Goal: Task Accomplishment & Management: Manage account settings

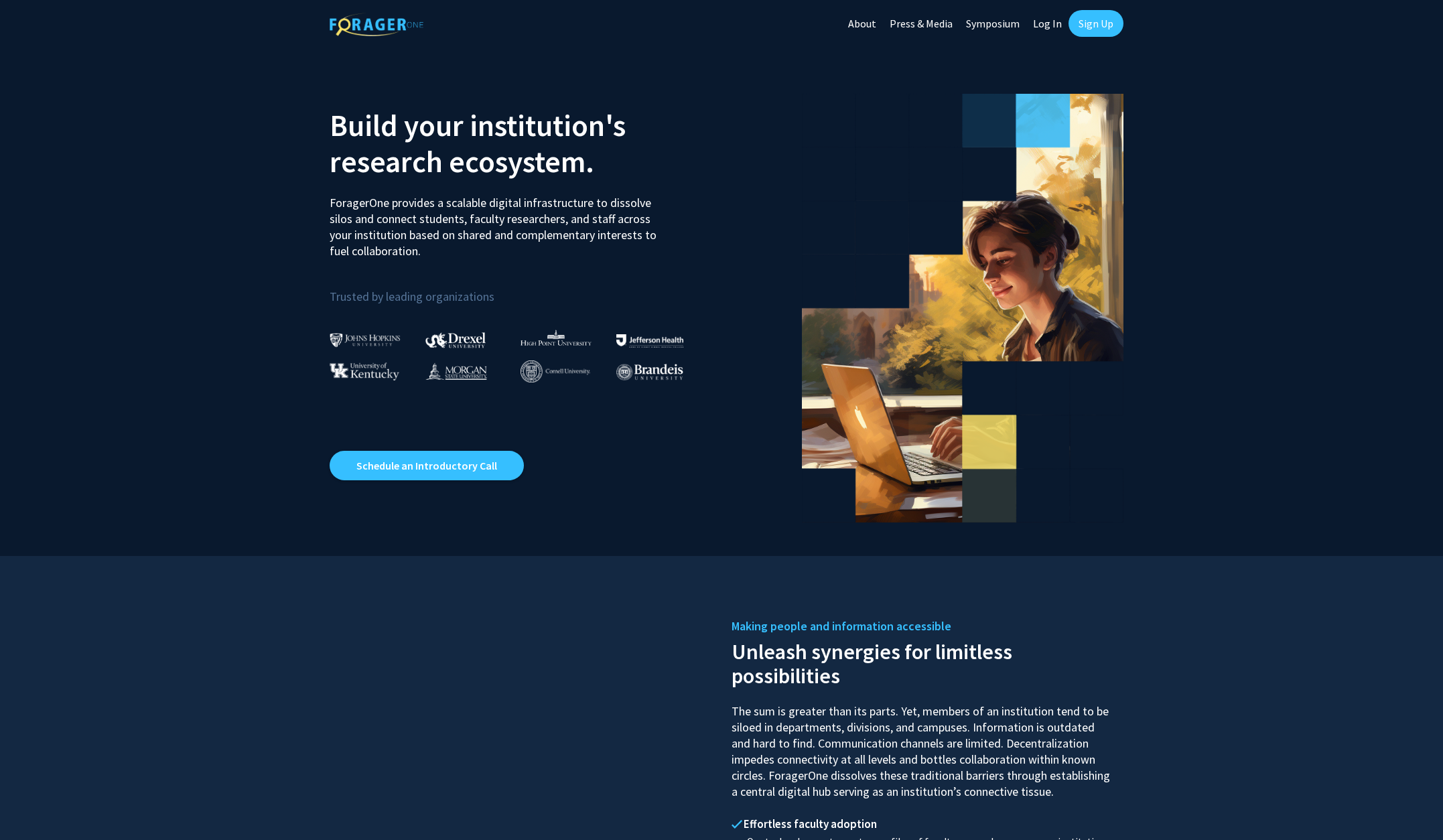
click at [1043, 15] on link "Log In" at bounding box center [1047, 23] width 42 height 47
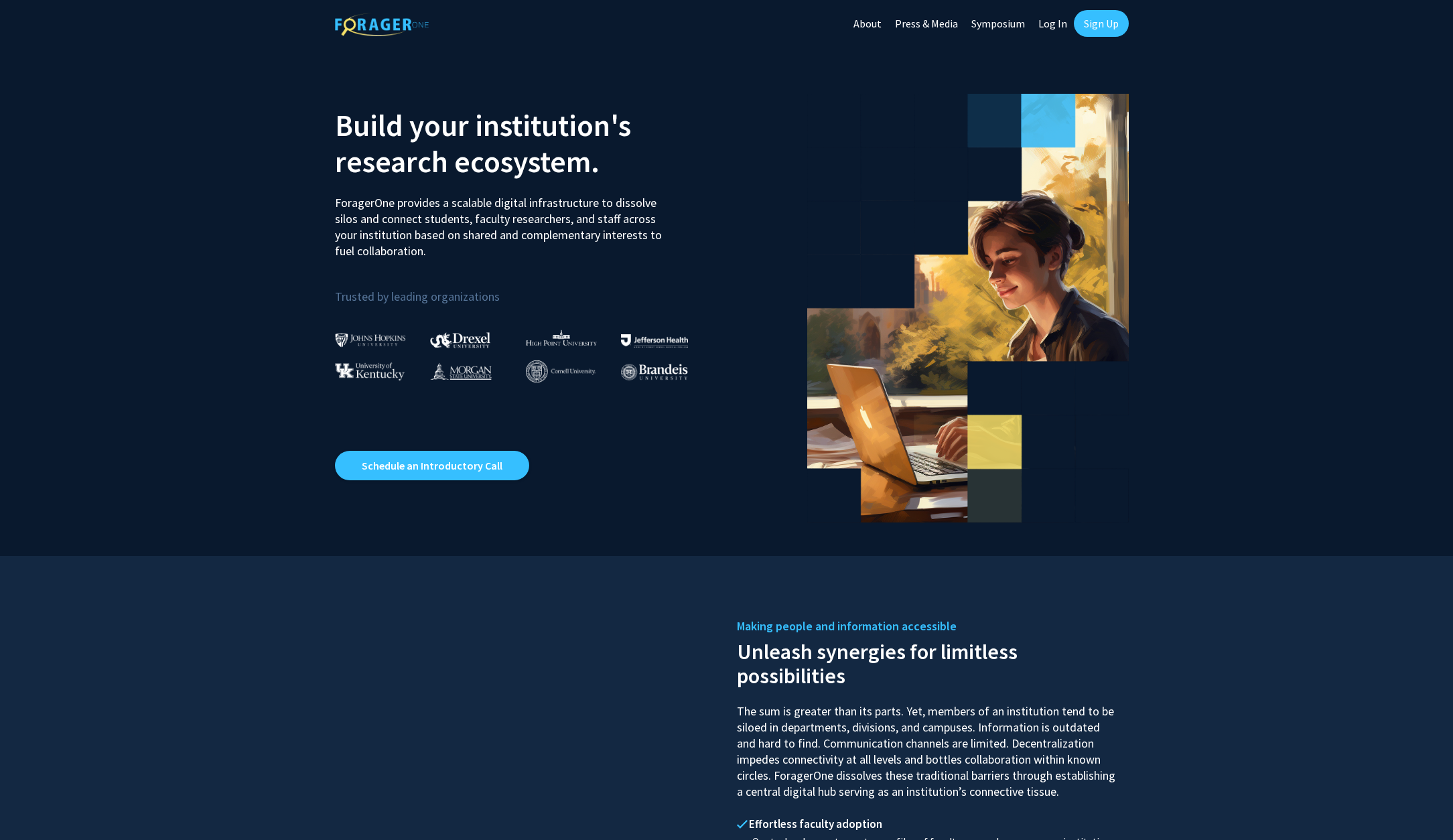
select select
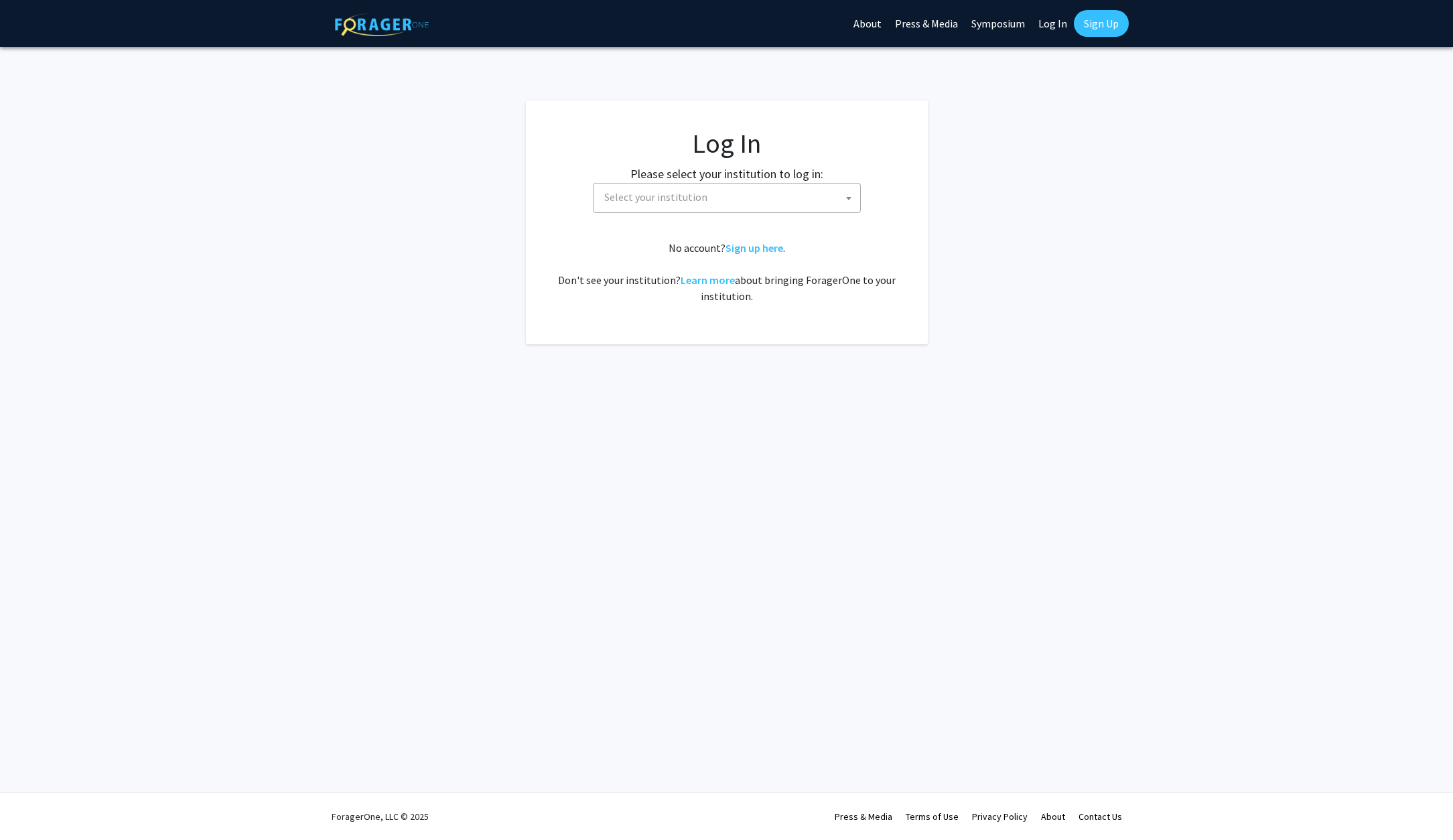
click at [706, 196] on span "Select your institution" at bounding box center [729, 197] width 261 height 28
type input "university of missou"
select select "33"
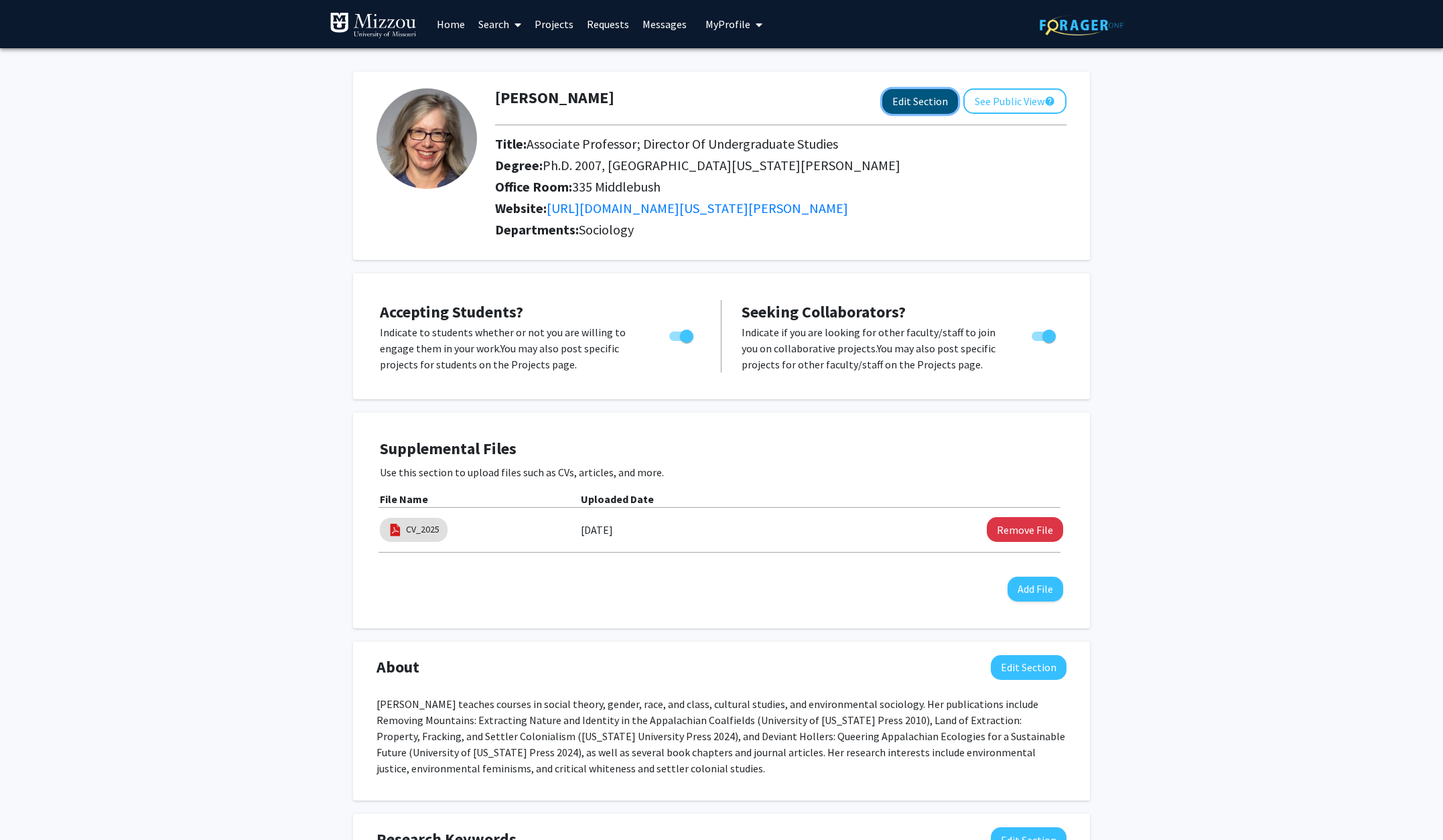
click at [912, 97] on button "Edit Section" at bounding box center [920, 101] width 76 height 25
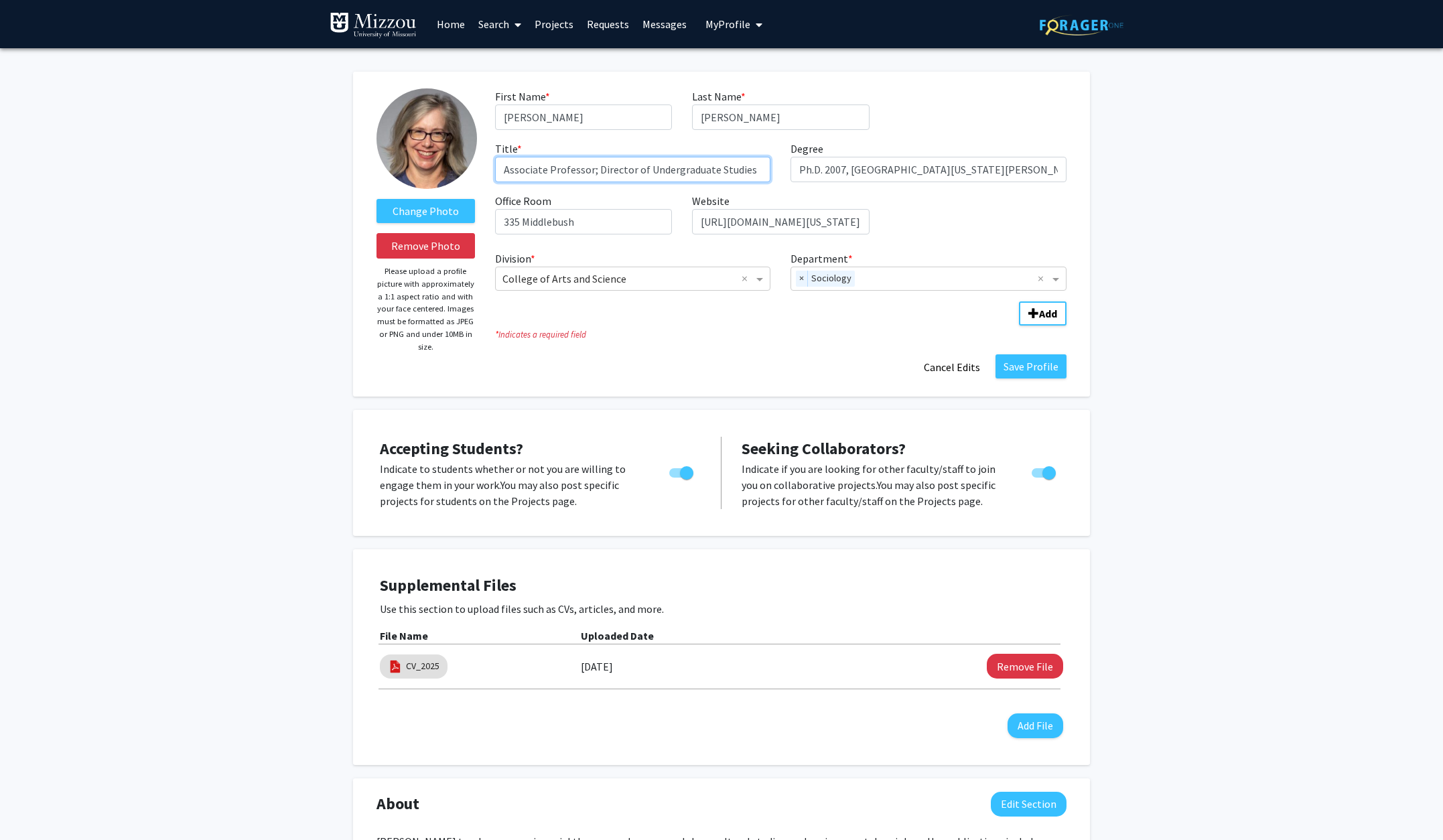
drag, startPoint x: 549, startPoint y: 169, endPoint x: 496, endPoint y: 175, distance: 53.3
click at [496, 175] on input "Associate Professor; Director of Undergraduate Studies" at bounding box center [633, 170] width 276 height 26
type input "Professor; Director of Undergraduate Studies"
click at [1044, 373] on button "Save Profile" at bounding box center [1031, 366] width 71 height 24
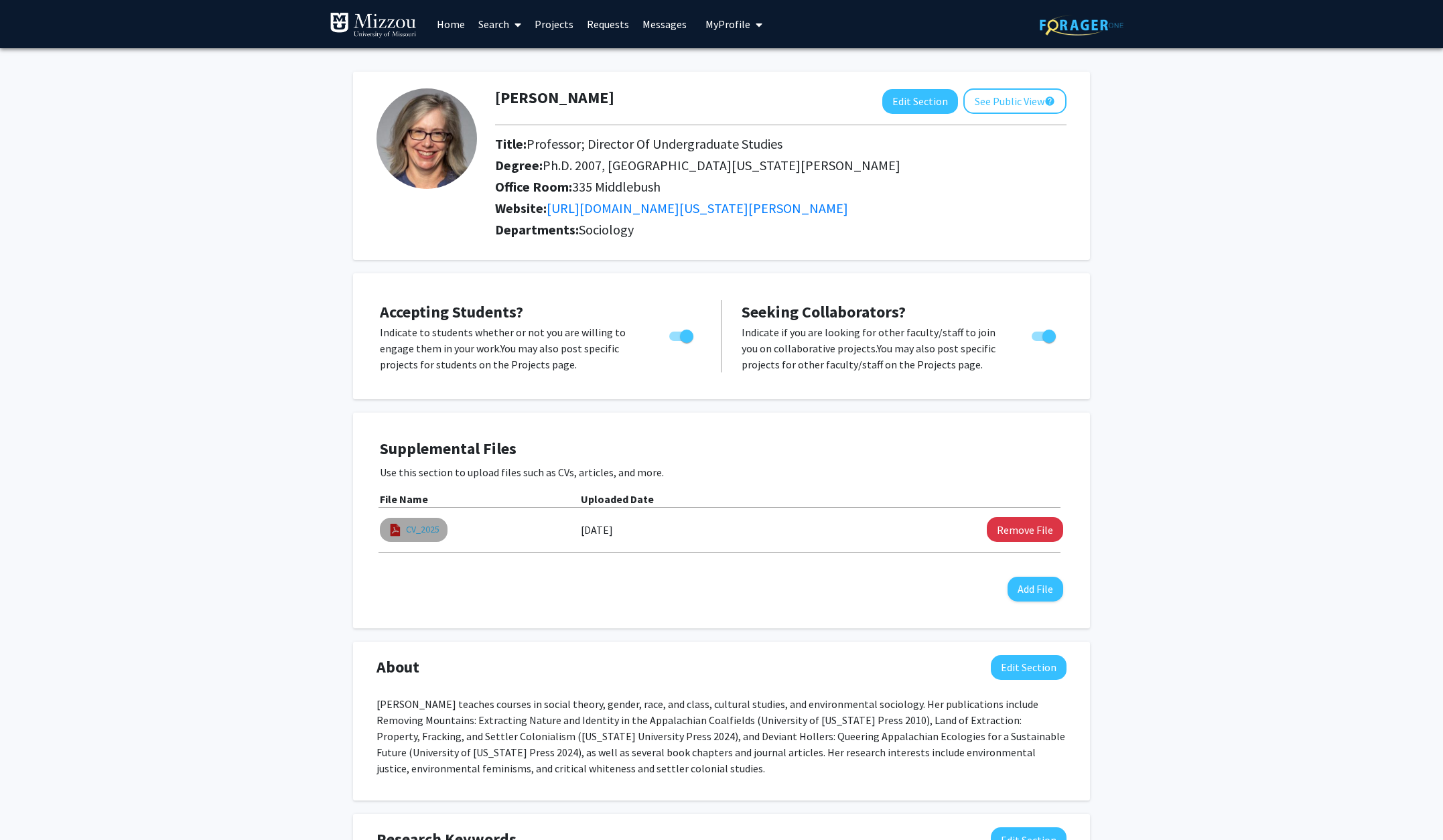
click at [430, 526] on link "CV_2025" at bounding box center [423, 530] width 33 height 14
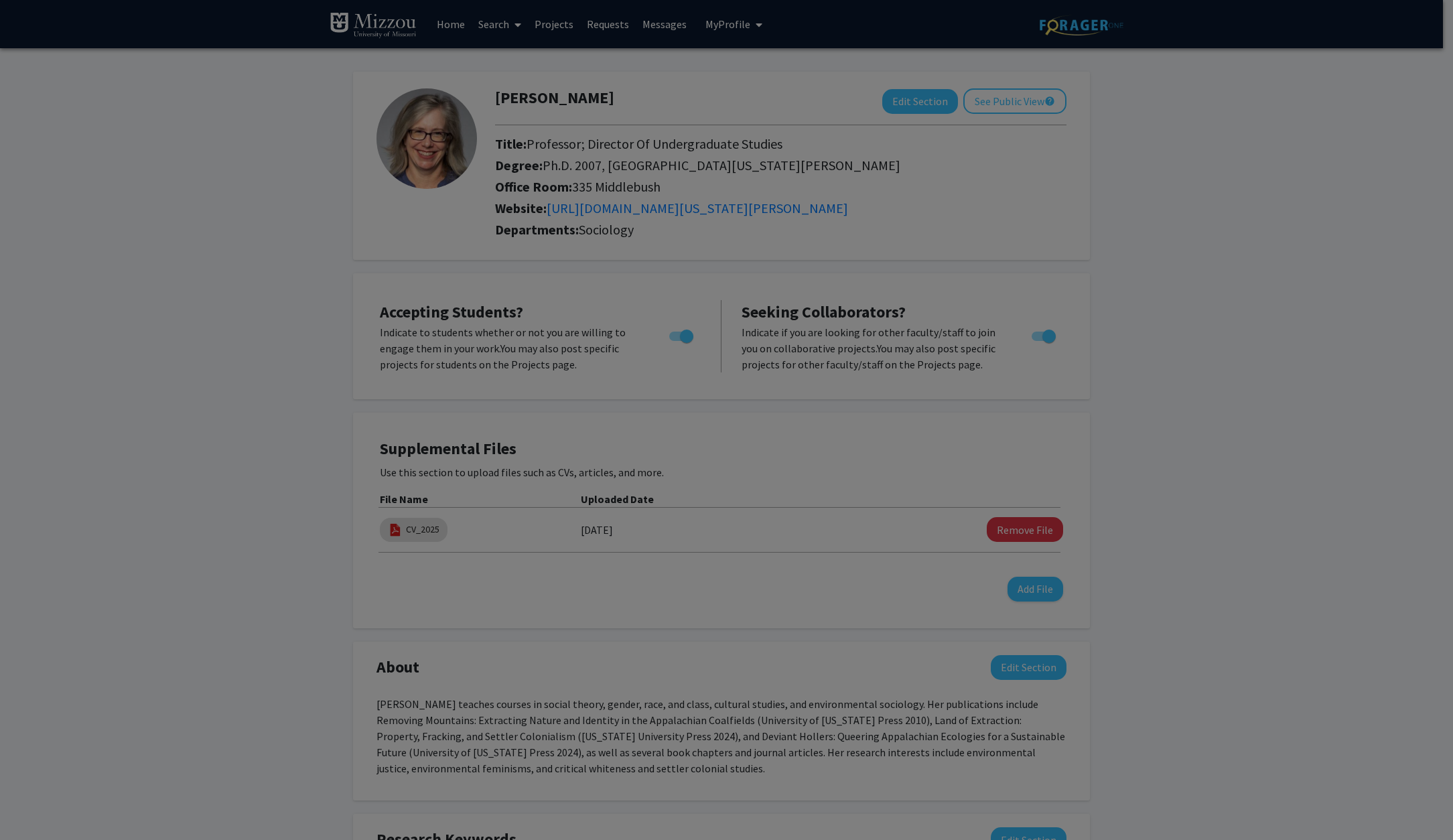
select select "custom"
type input "0"
select select "custom"
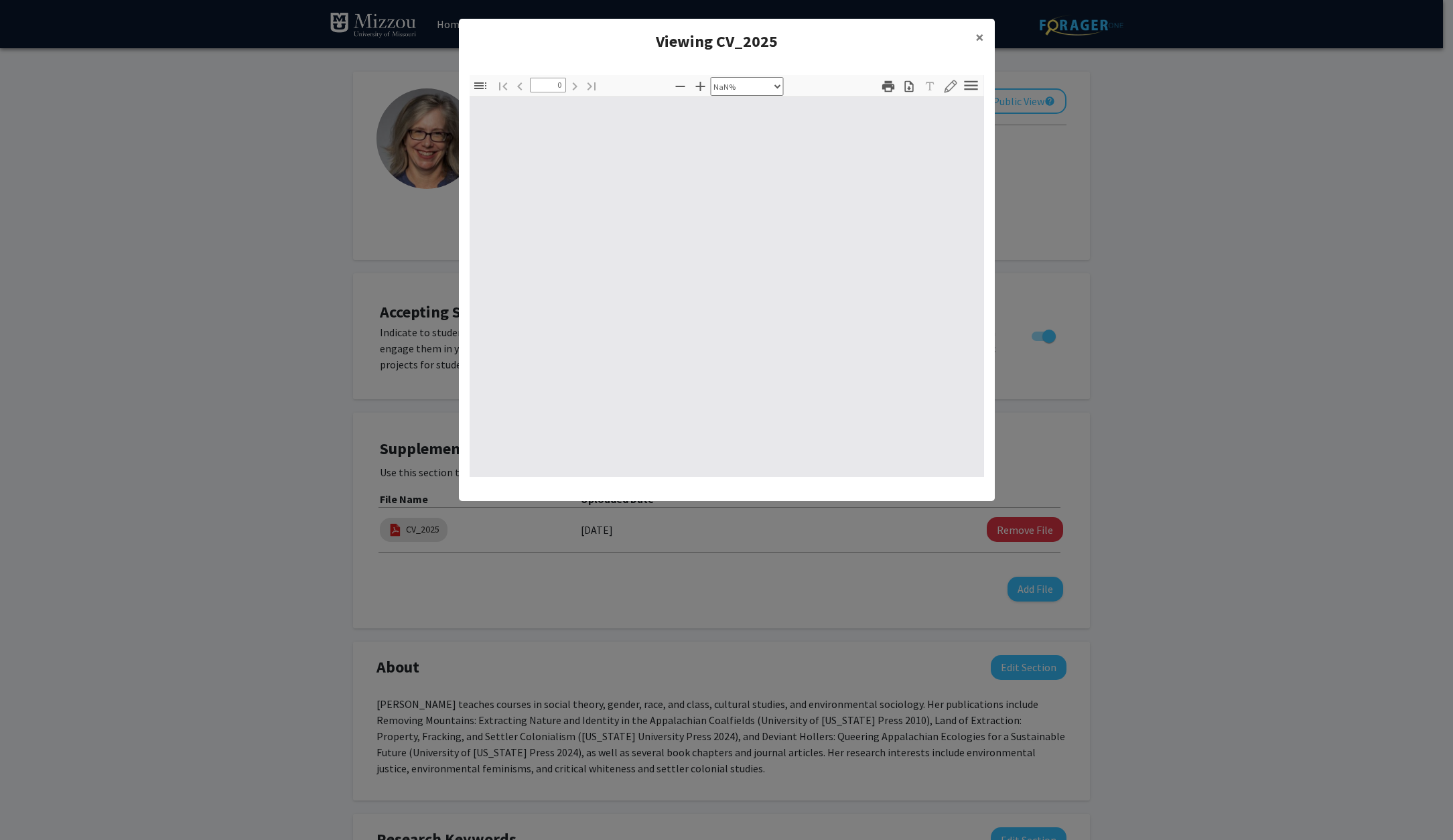
type input "1"
select select "auto"
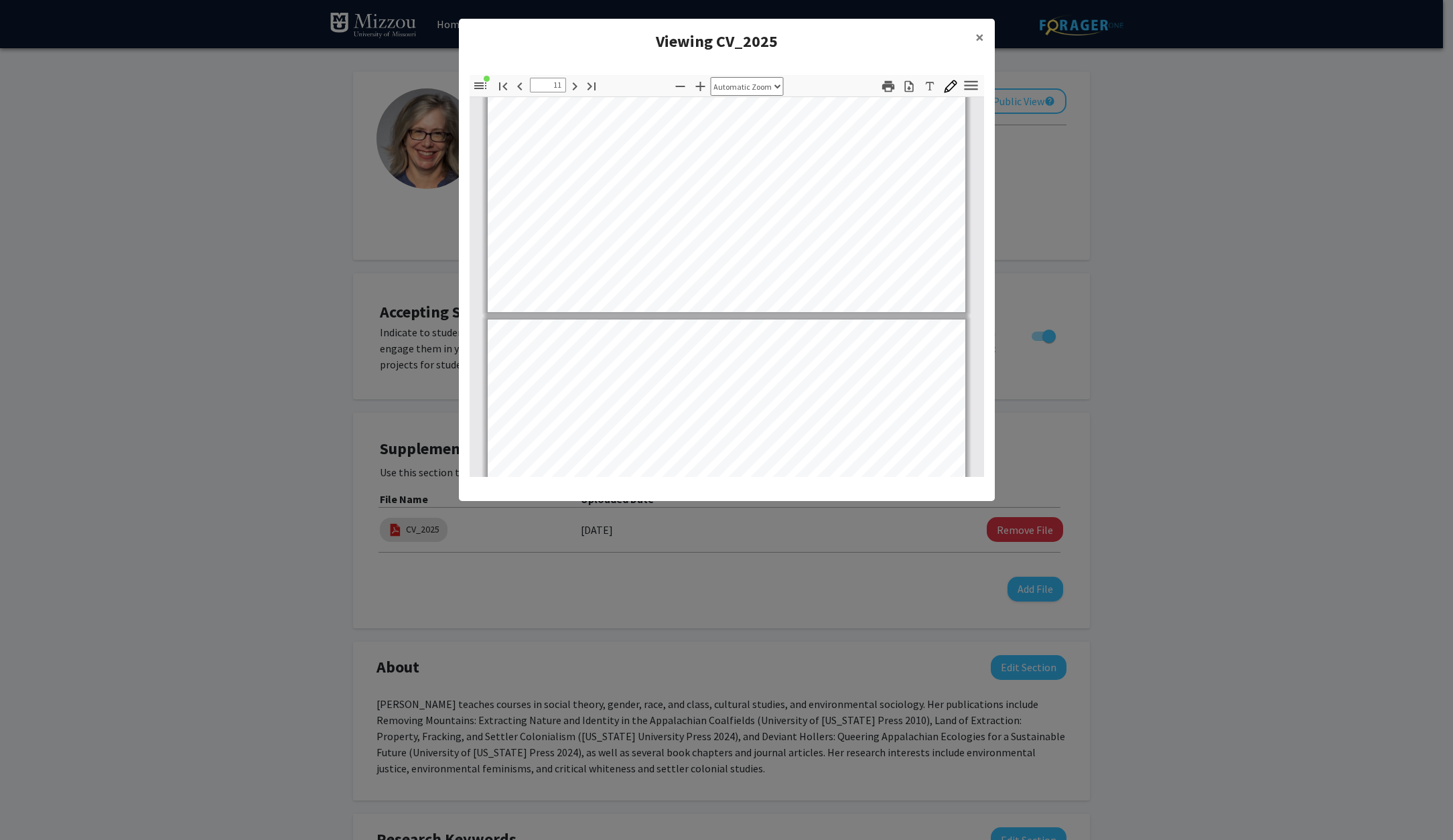
scroll to position [6692, 0]
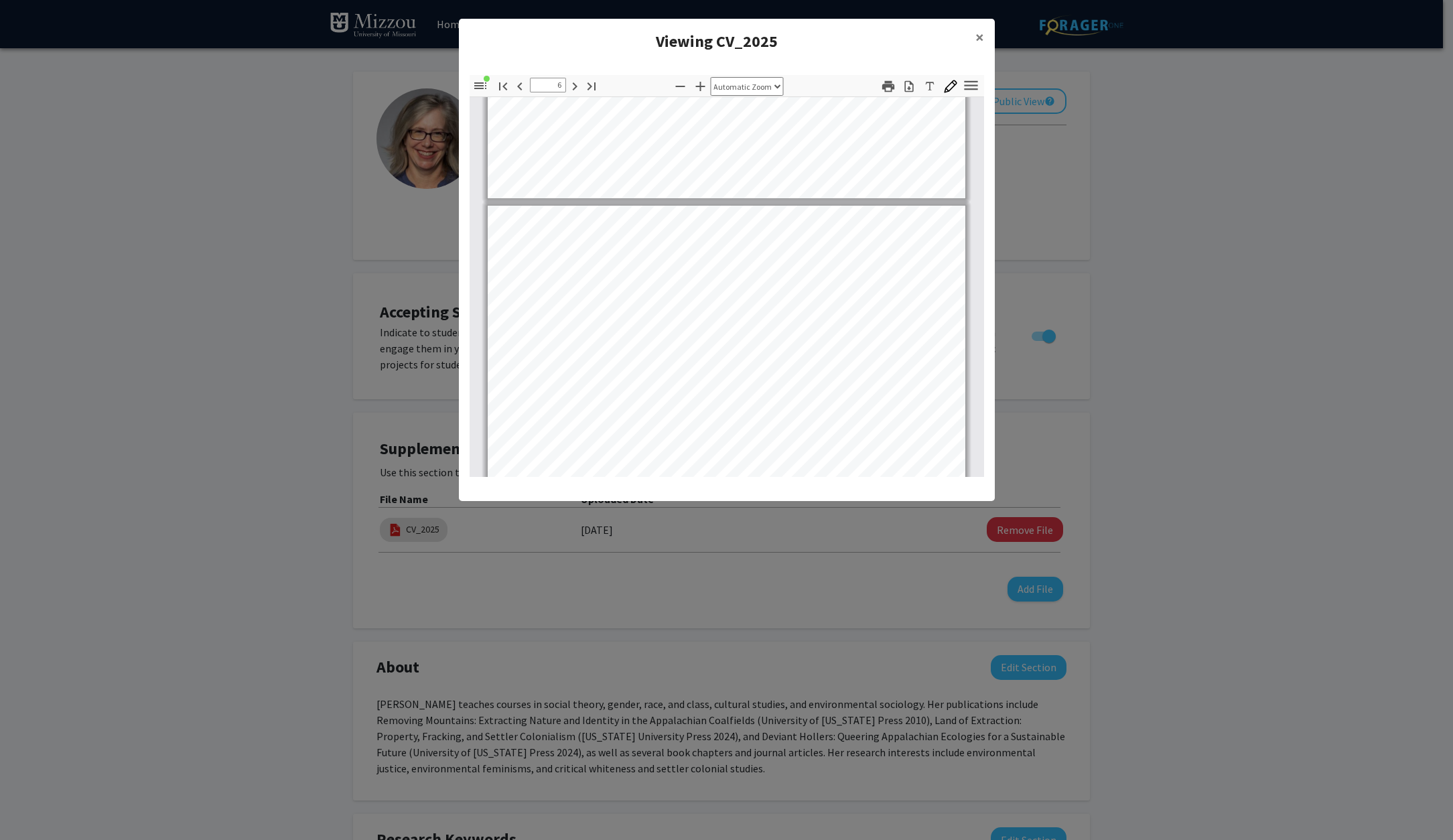
type input "5"
click at [981, 31] on span "×" at bounding box center [979, 37] width 9 height 21
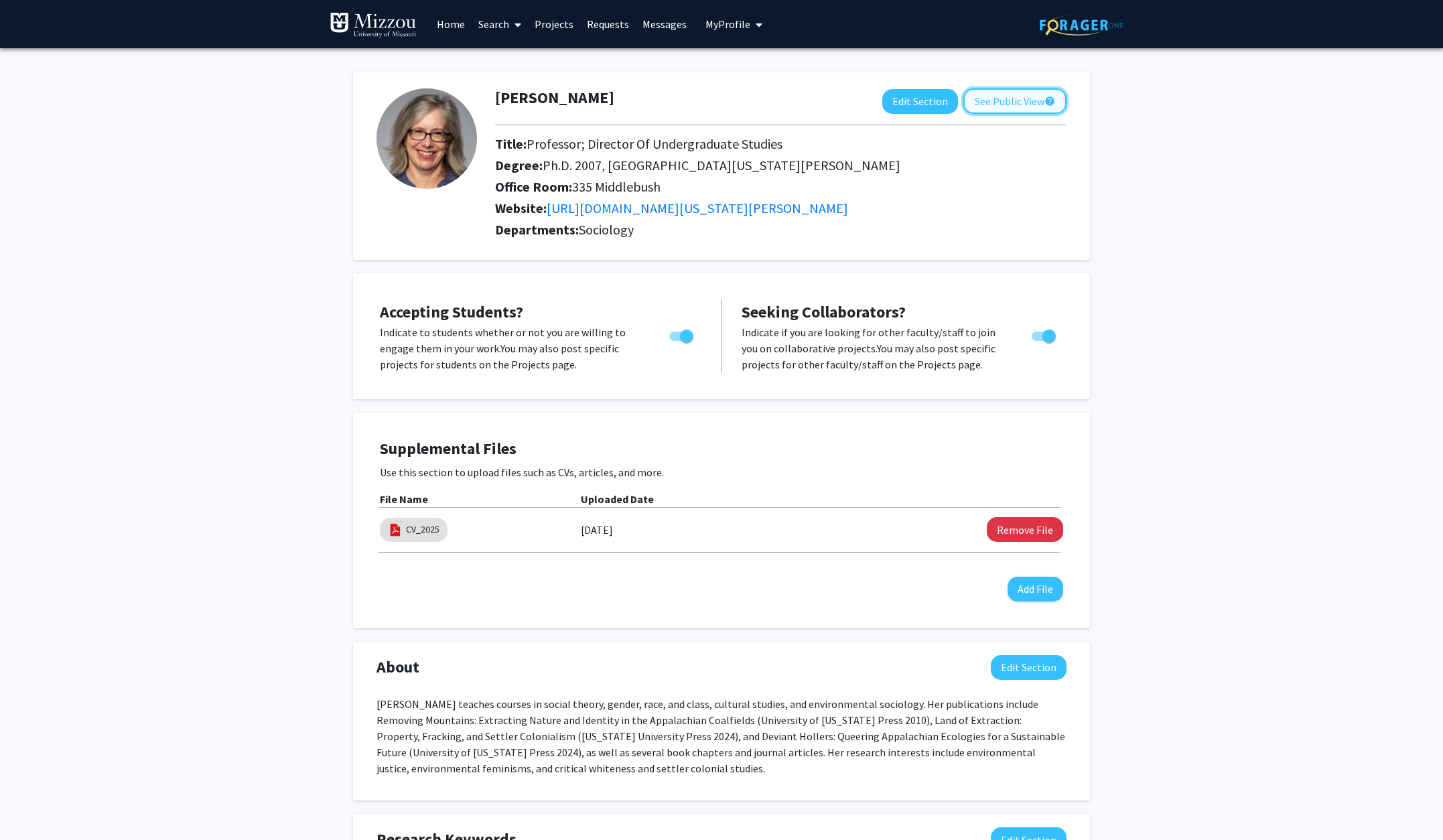
click at [1002, 92] on button "See Public View help" at bounding box center [1014, 102] width 103 height 26
